Goal: Complete application form

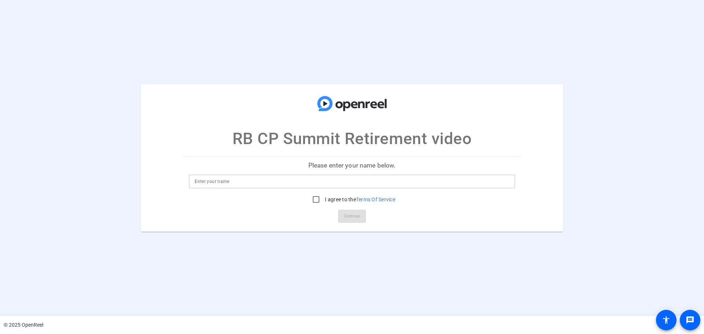
click at [313, 184] on input at bounding box center [352, 181] width 315 height 9
type input "[PERSON_NAME]"
click at [309, 192] on input "I agree to the Terms Of Service" at bounding box center [316, 199] width 15 height 15
checkbox input "true"
click at [344, 216] on span "Continue" at bounding box center [352, 216] width 16 height 11
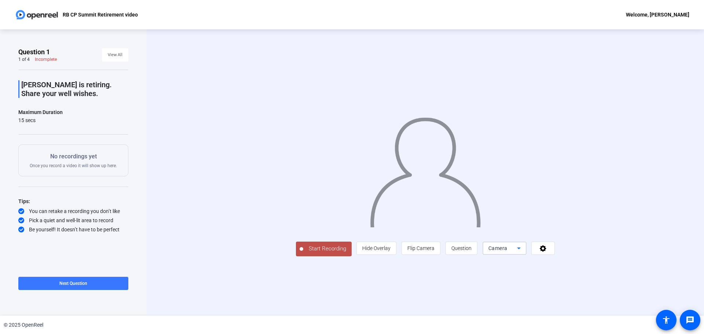
click at [516, 245] on icon at bounding box center [519, 248] width 9 height 9
click at [516, 249] on div at bounding box center [352, 167] width 704 height 334
click at [541, 249] on icon at bounding box center [543, 248] width 7 height 7
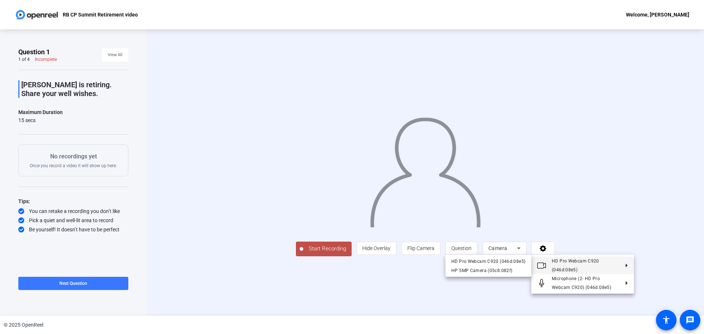
click at [579, 213] on div at bounding box center [352, 167] width 704 height 334
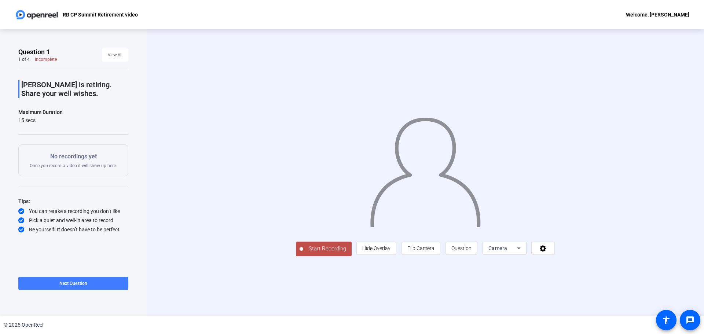
click at [92, 289] on span at bounding box center [73, 284] width 110 height 18
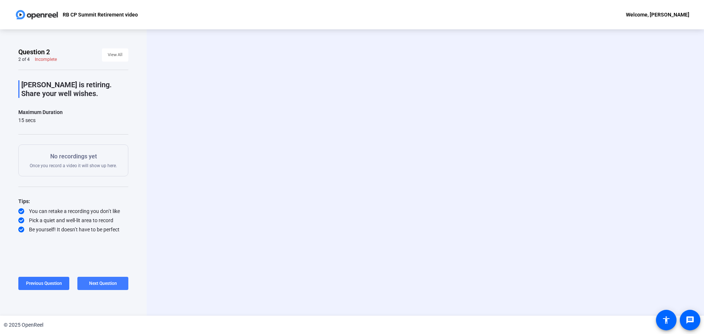
click at [103, 282] on span "Next Question" at bounding box center [103, 283] width 28 height 5
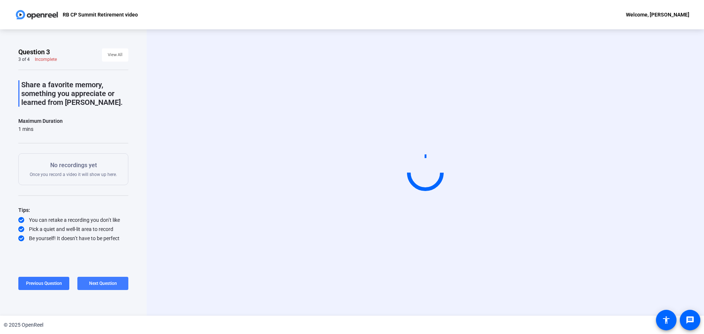
click at [103, 288] on span at bounding box center [102, 284] width 51 height 18
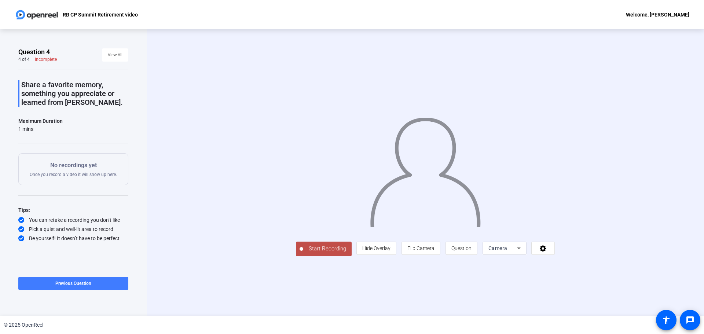
click at [51, 284] on span at bounding box center [73, 284] width 110 height 18
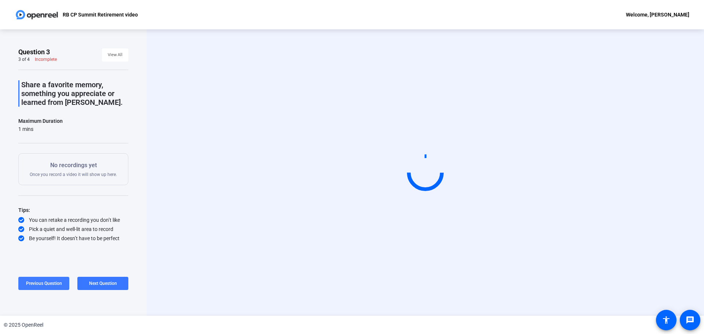
click at [51, 284] on span "Previous Question" at bounding box center [44, 283] width 36 height 5
